Goal: Navigation & Orientation: Find specific page/section

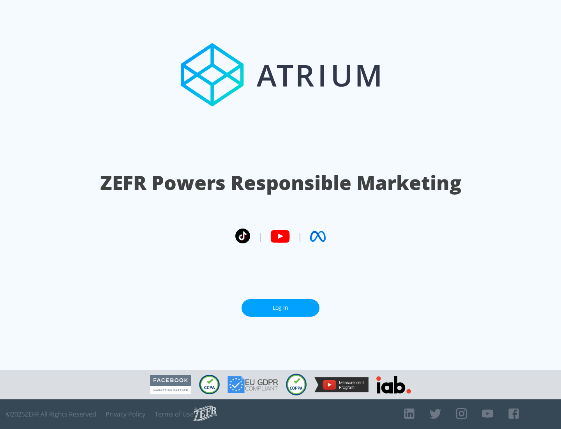
click at [281, 308] on link "Log In" at bounding box center [281, 308] width 78 height 18
